Goal: Information Seeking & Learning: Learn about a topic

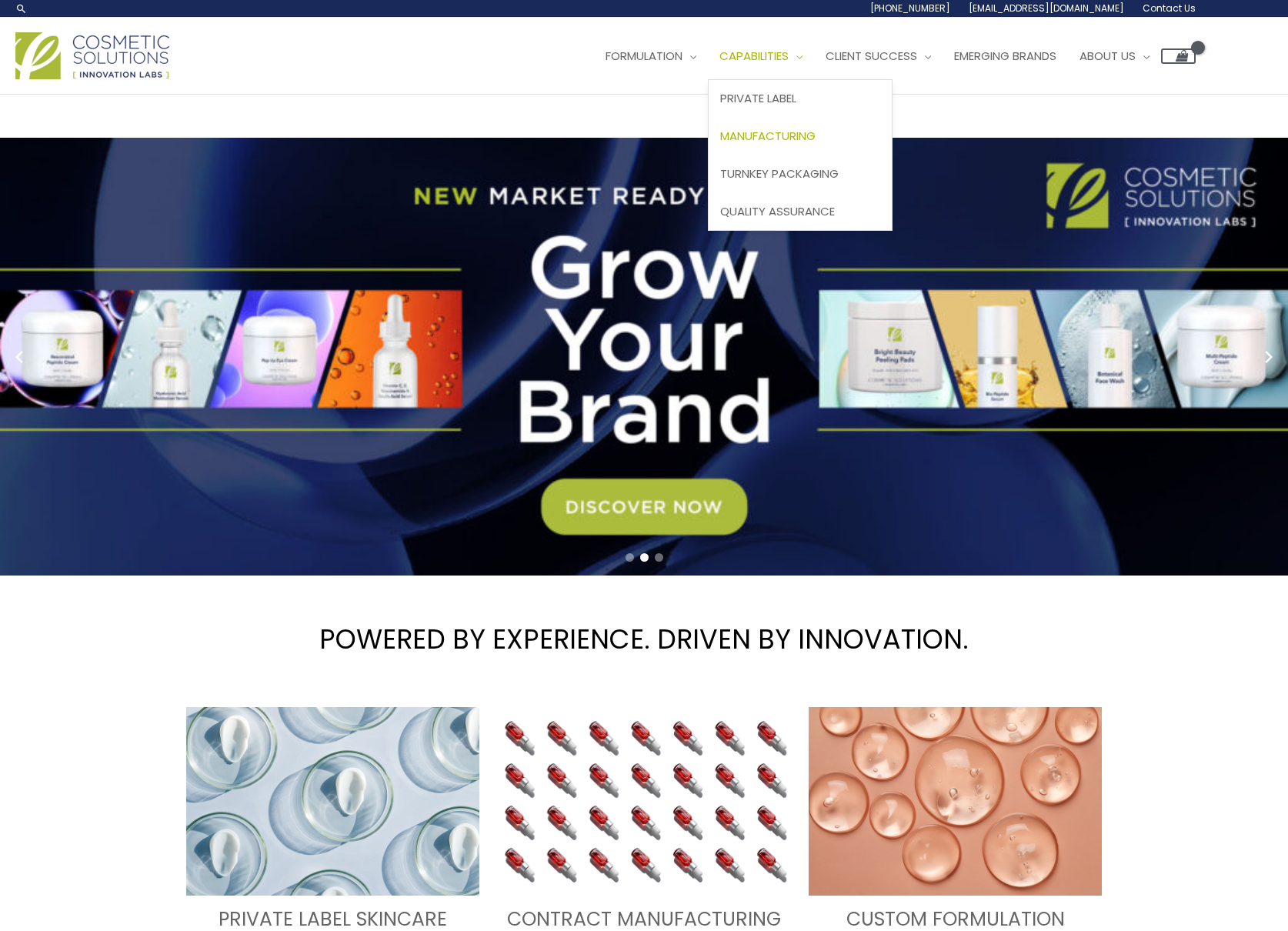
click at [752, 140] on span "Manufacturing" at bounding box center [769, 136] width 96 height 16
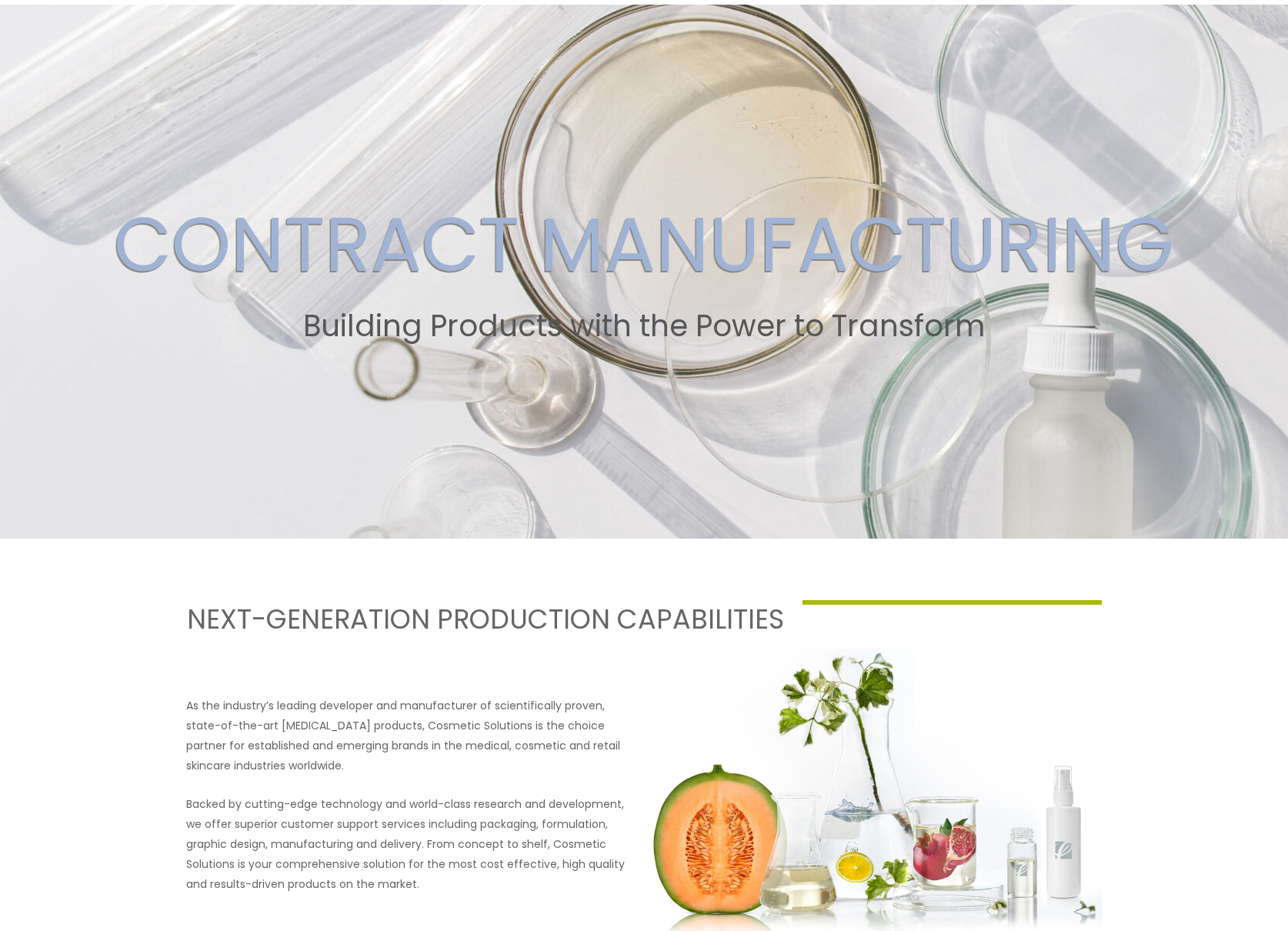
scroll to position [136, 0]
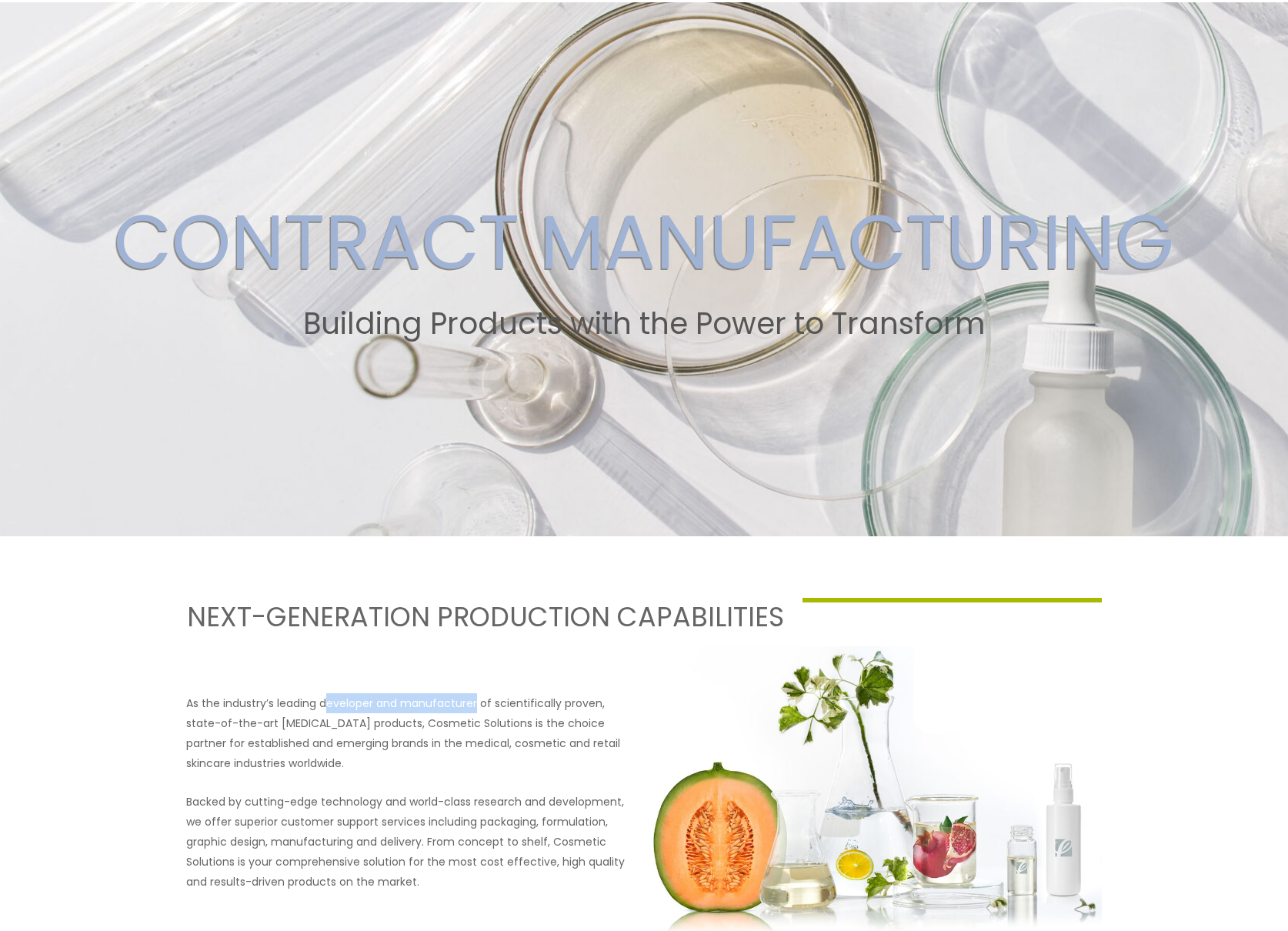
drag, startPoint x: 324, startPoint y: 704, endPoint x: 471, endPoint y: 705, distance: 147.0
click at [475, 705] on p "As the industry’s leading developer and manufacturer of scientifically proven, …" at bounding box center [410, 733] width 449 height 80
copy p "eveloper and manufacturer"
